Goal: Navigation & Orientation: Find specific page/section

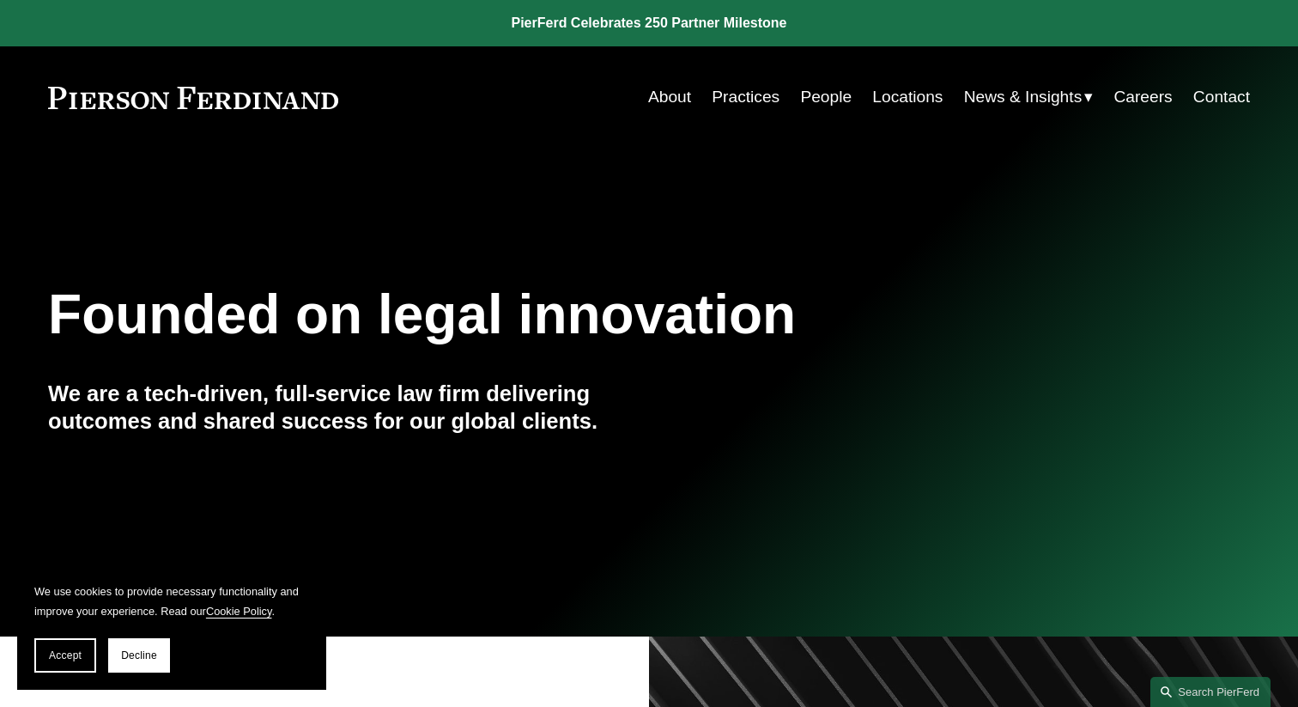
click at [936, 95] on link "Locations" at bounding box center [907, 97] width 70 height 33
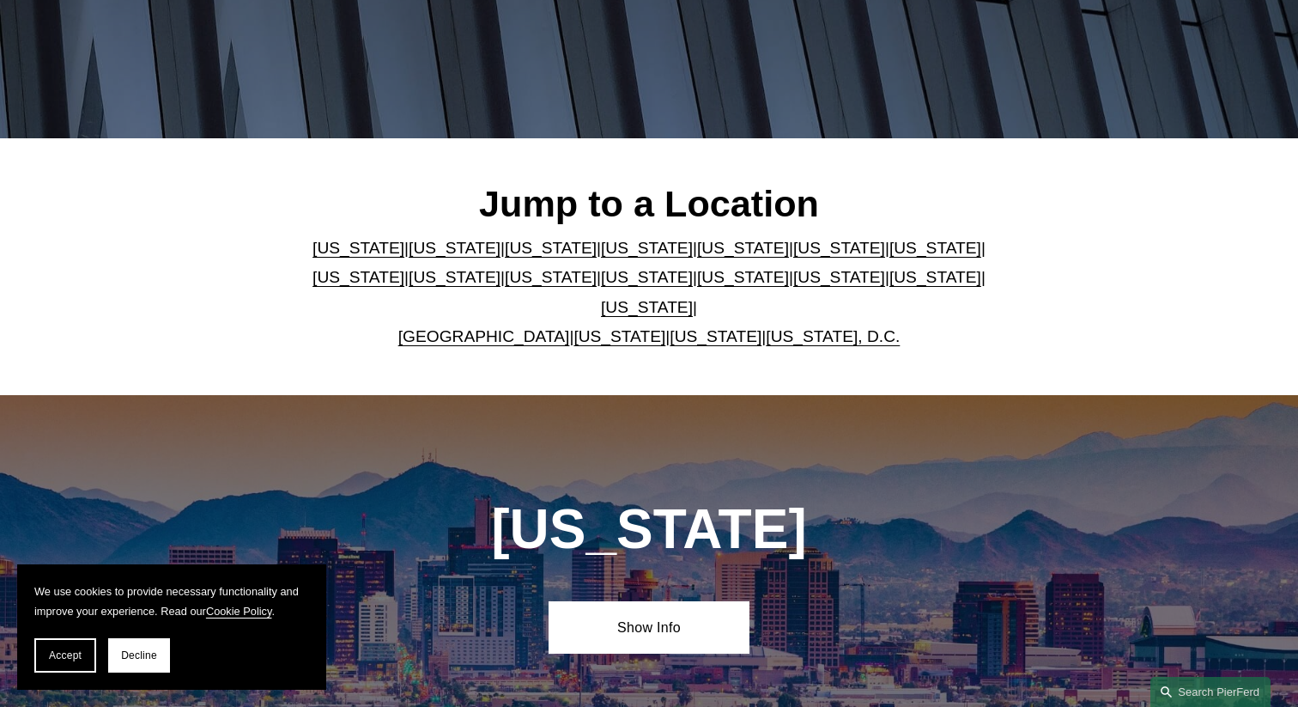
scroll to position [355, 0]
click at [472, 326] on link "United Kingdom" at bounding box center [484, 335] width 172 height 18
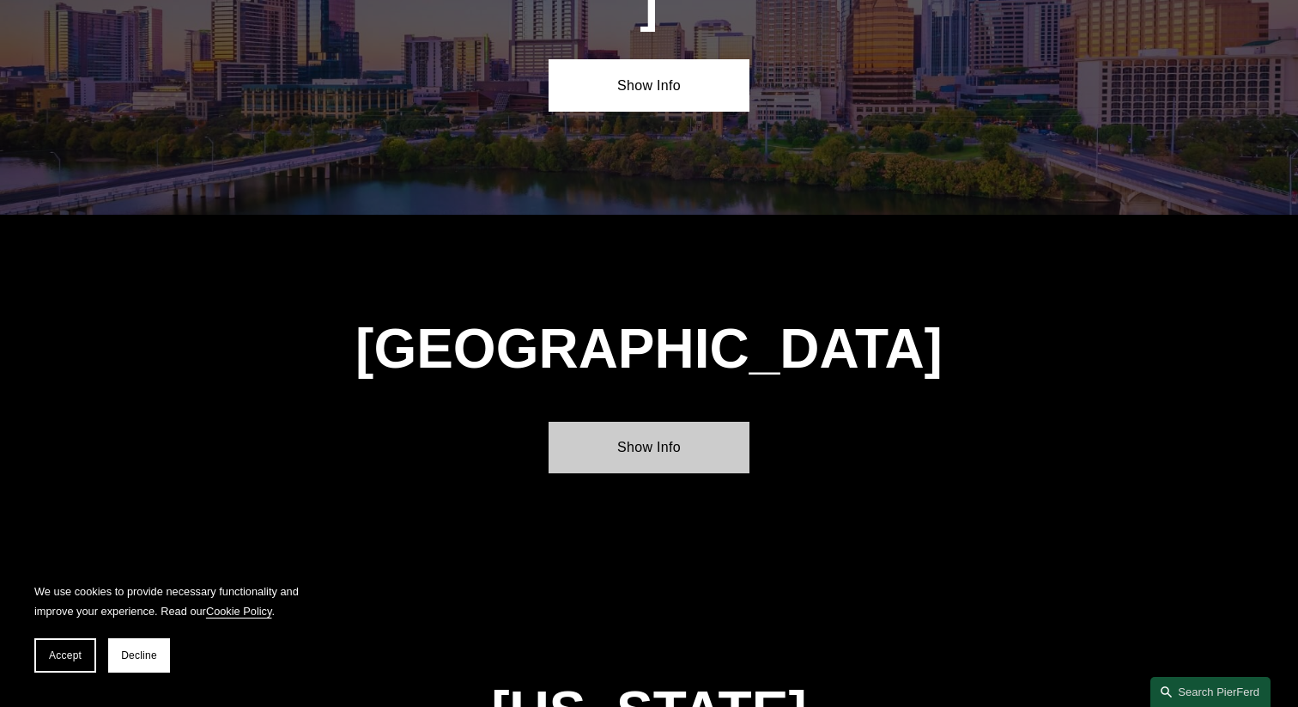
scroll to position [6158, 0]
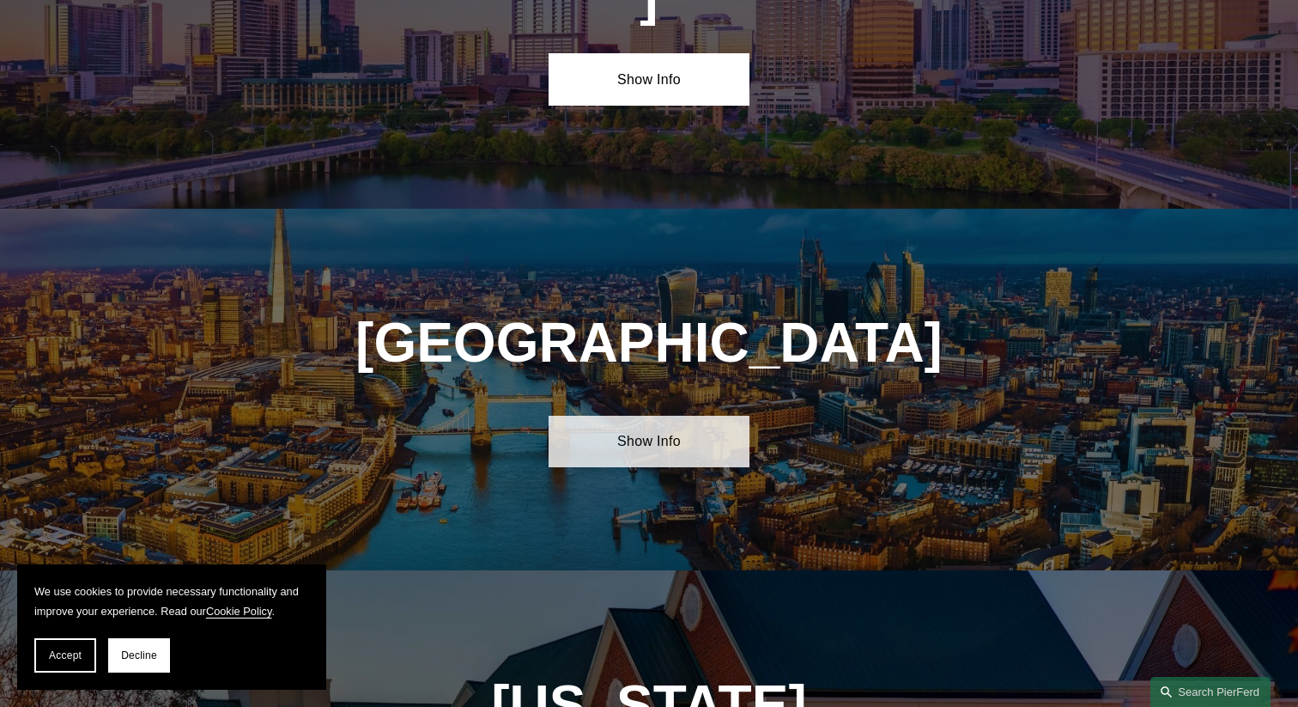
click at [652, 415] on link "Show Info" at bounding box center [649, 441] width 200 height 52
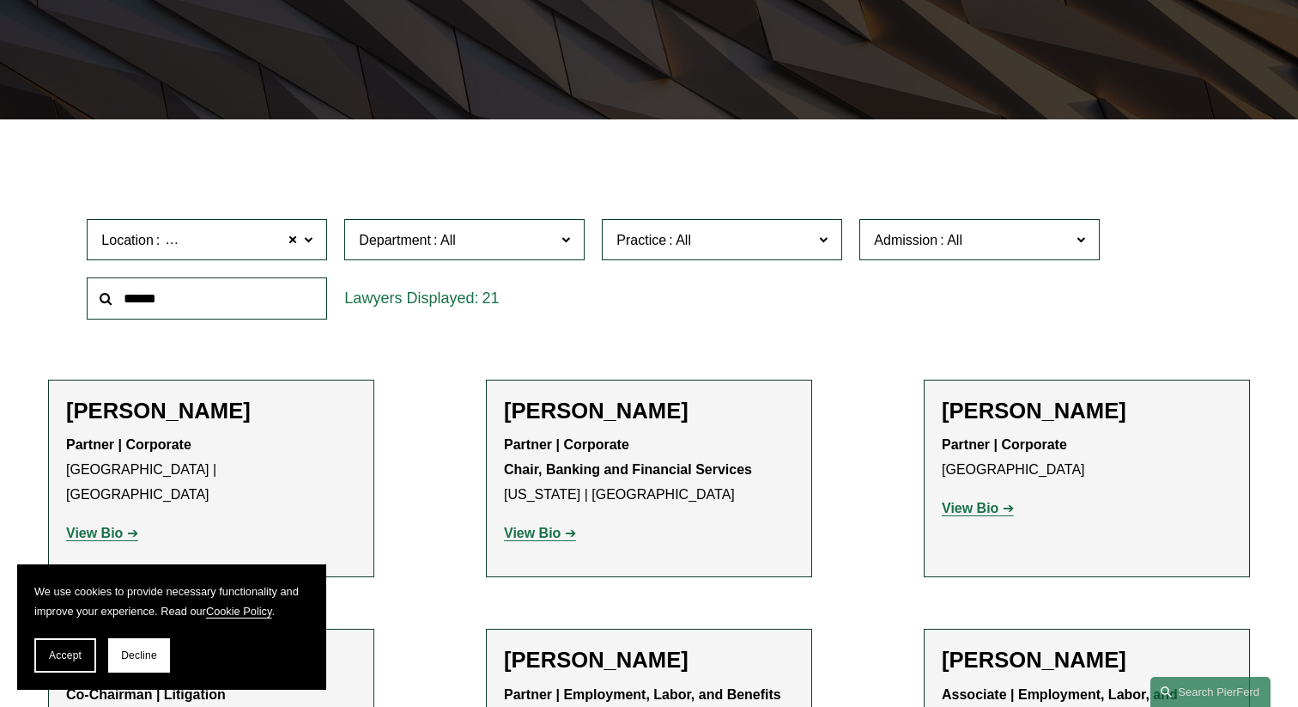
scroll to position [384, 0]
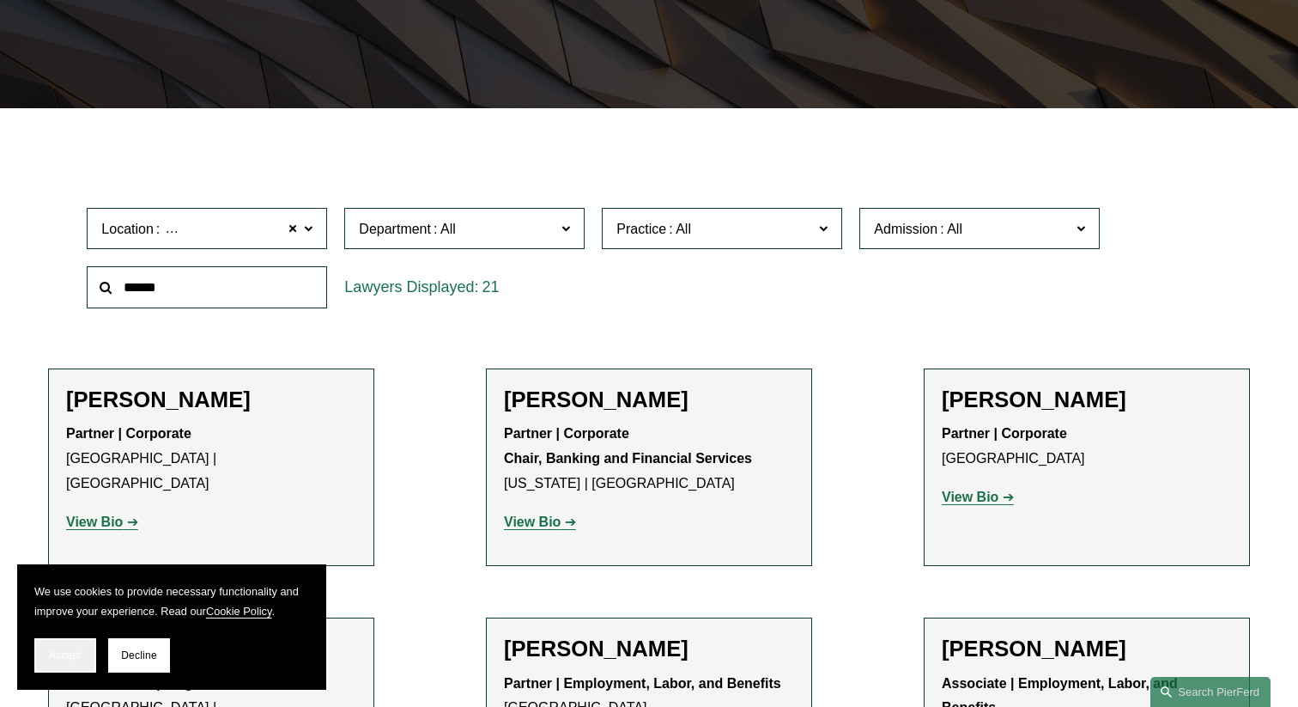
click at [76, 661] on button "Accept" at bounding box center [65, 655] width 62 height 34
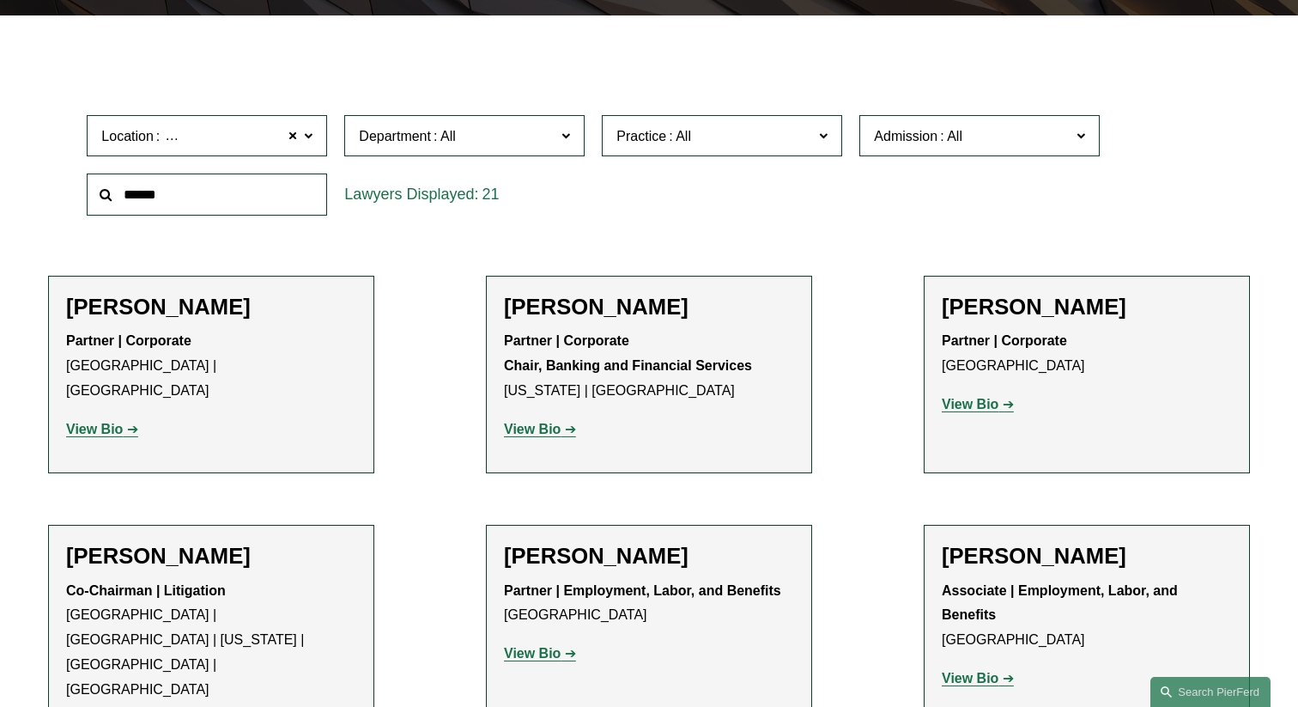
scroll to position [0, 0]
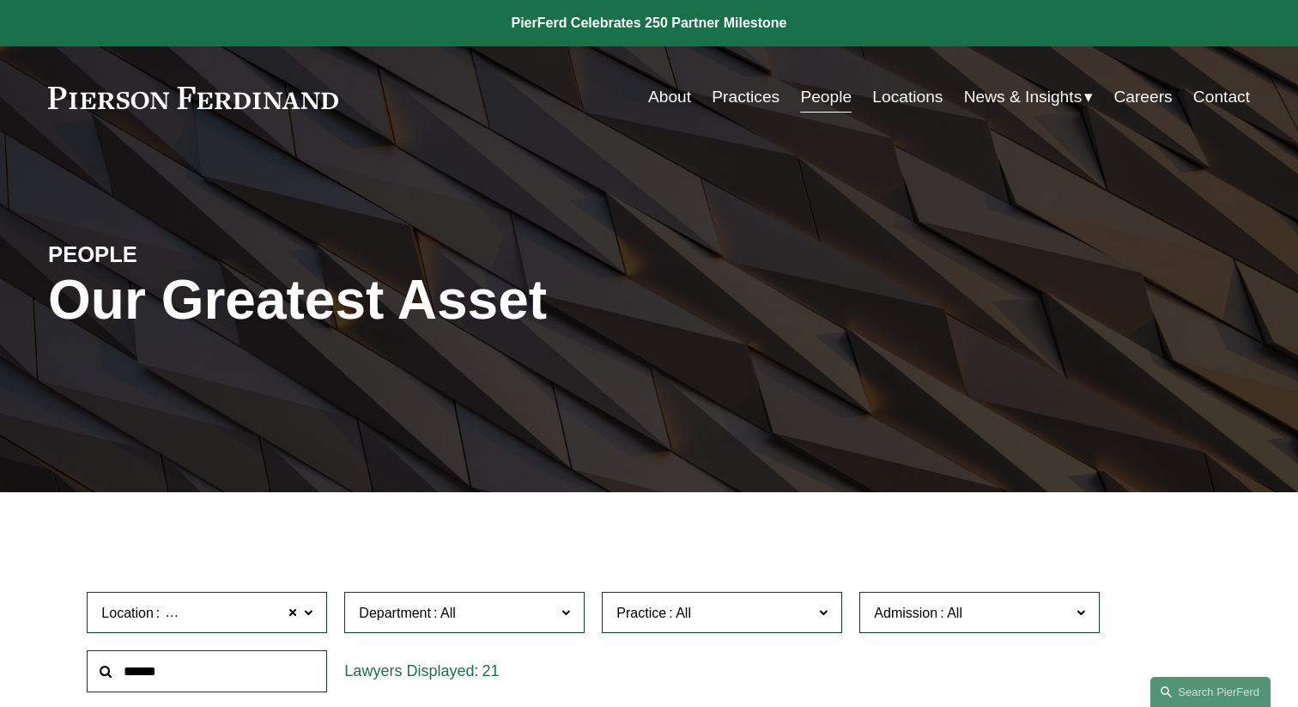
click at [1138, 106] on link "Careers" at bounding box center [1142, 97] width 58 height 33
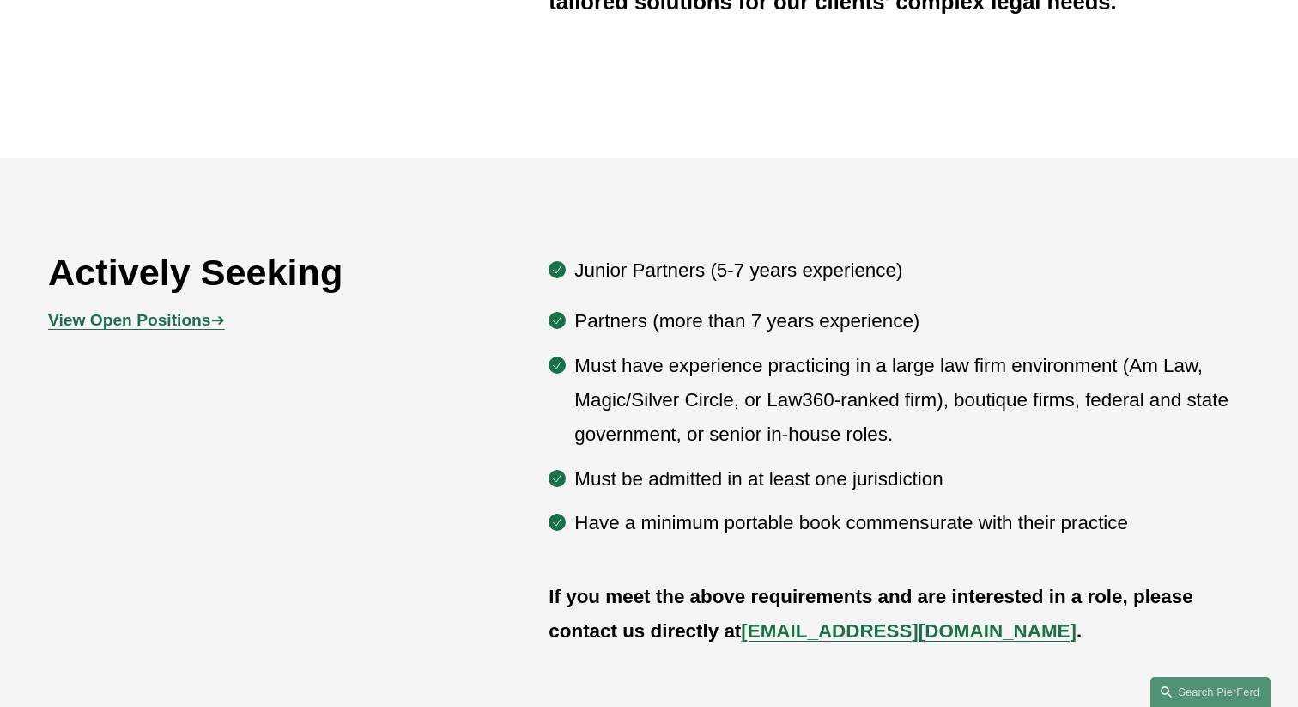
scroll to position [804, 0]
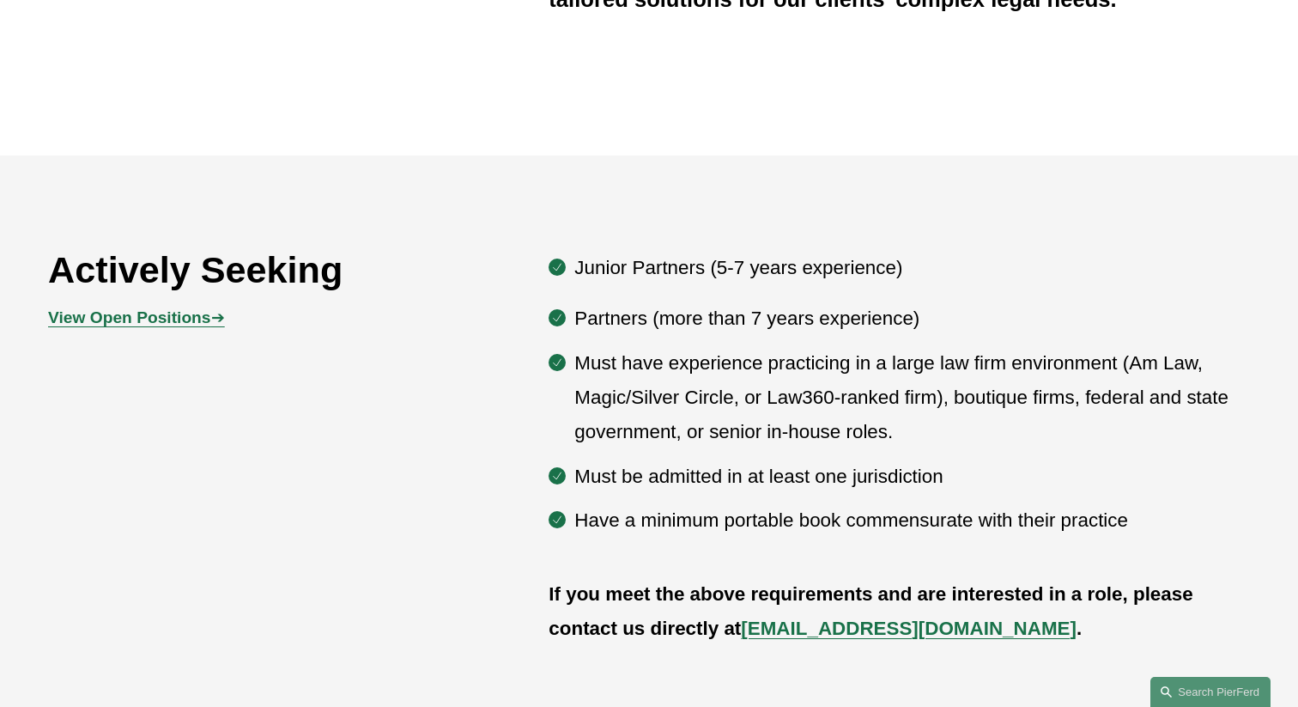
click at [70, 313] on strong "View Open Positions" at bounding box center [129, 317] width 162 height 18
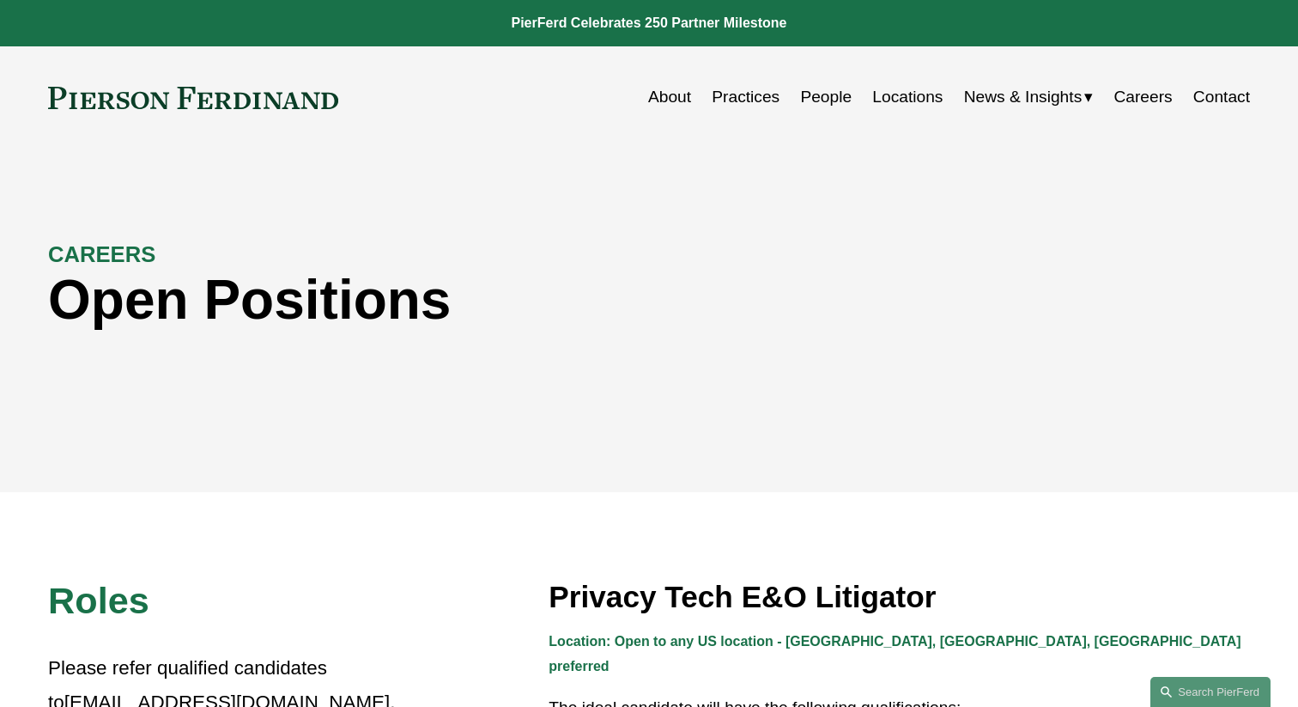
click at [800, 101] on link "People" at bounding box center [826, 97] width 52 height 33
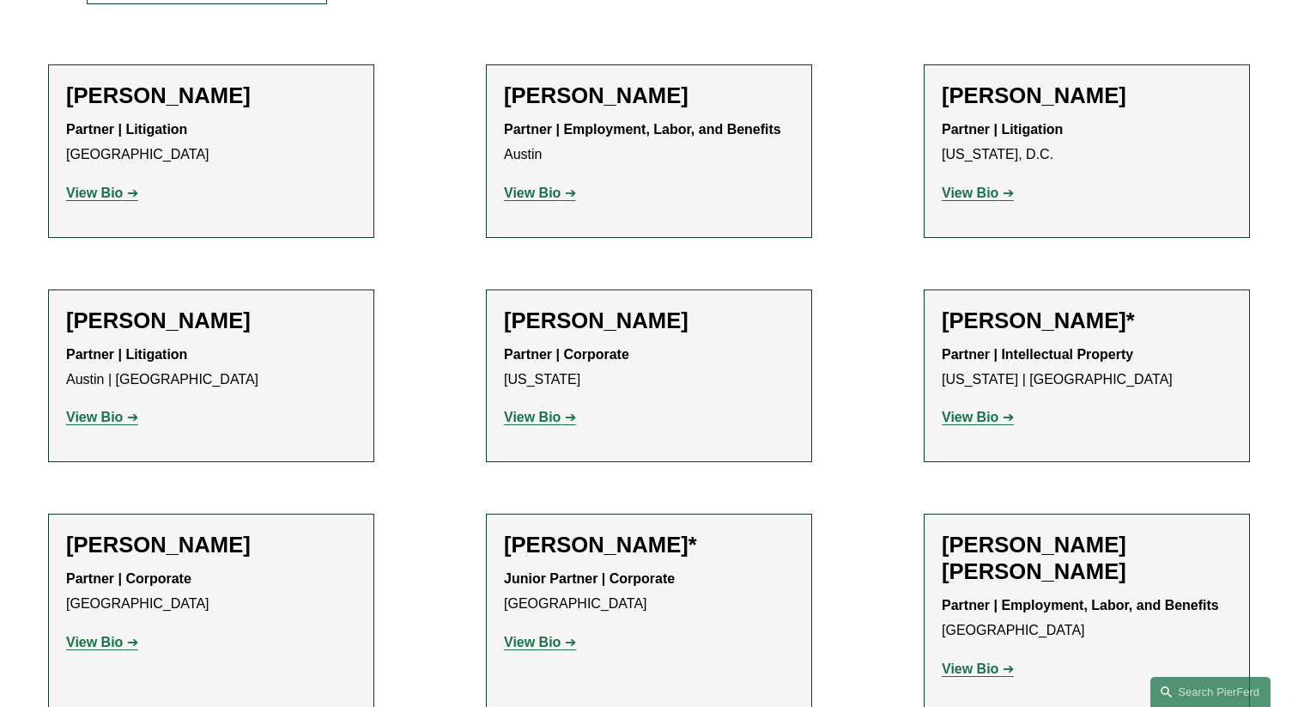
scroll to position [552, 0]
